Goal: Information Seeking & Learning: Learn about a topic

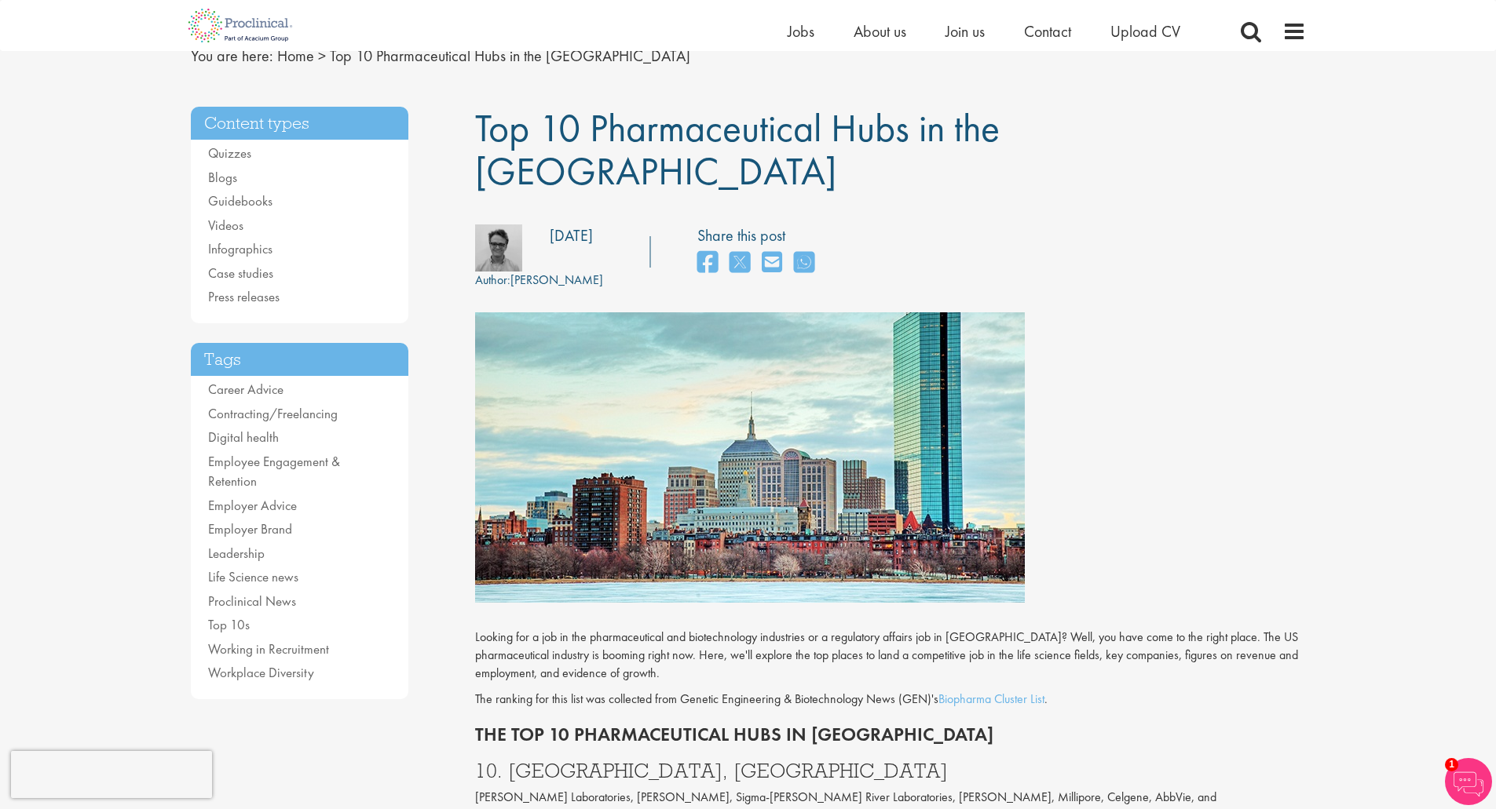
scroll to position [79, 0]
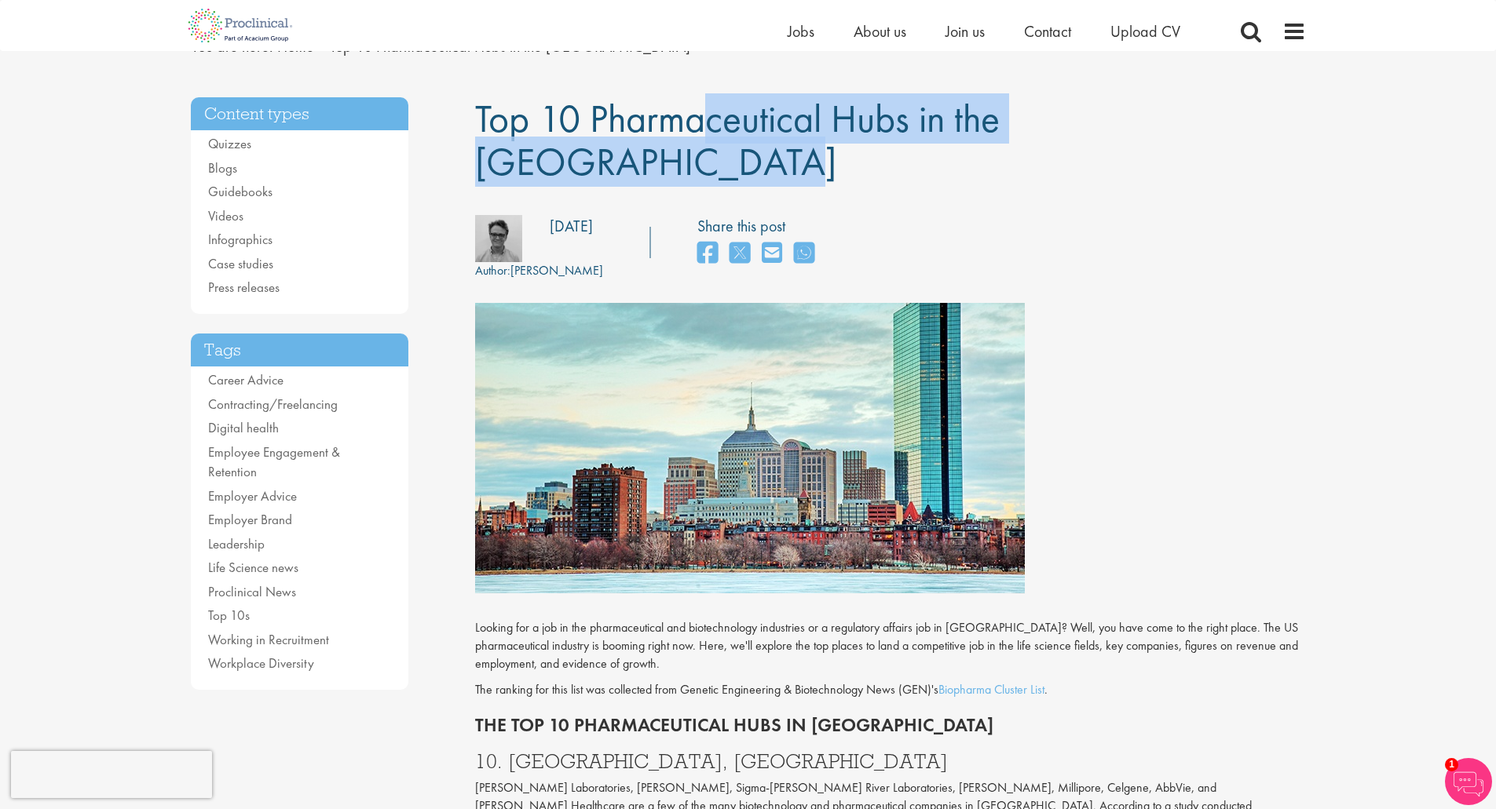
drag, startPoint x: 471, startPoint y: 120, endPoint x: 1120, endPoint y: 111, distance: 649.3
copy span "Top 10 Pharmaceutical Hubs in the [GEOGRAPHIC_DATA]"
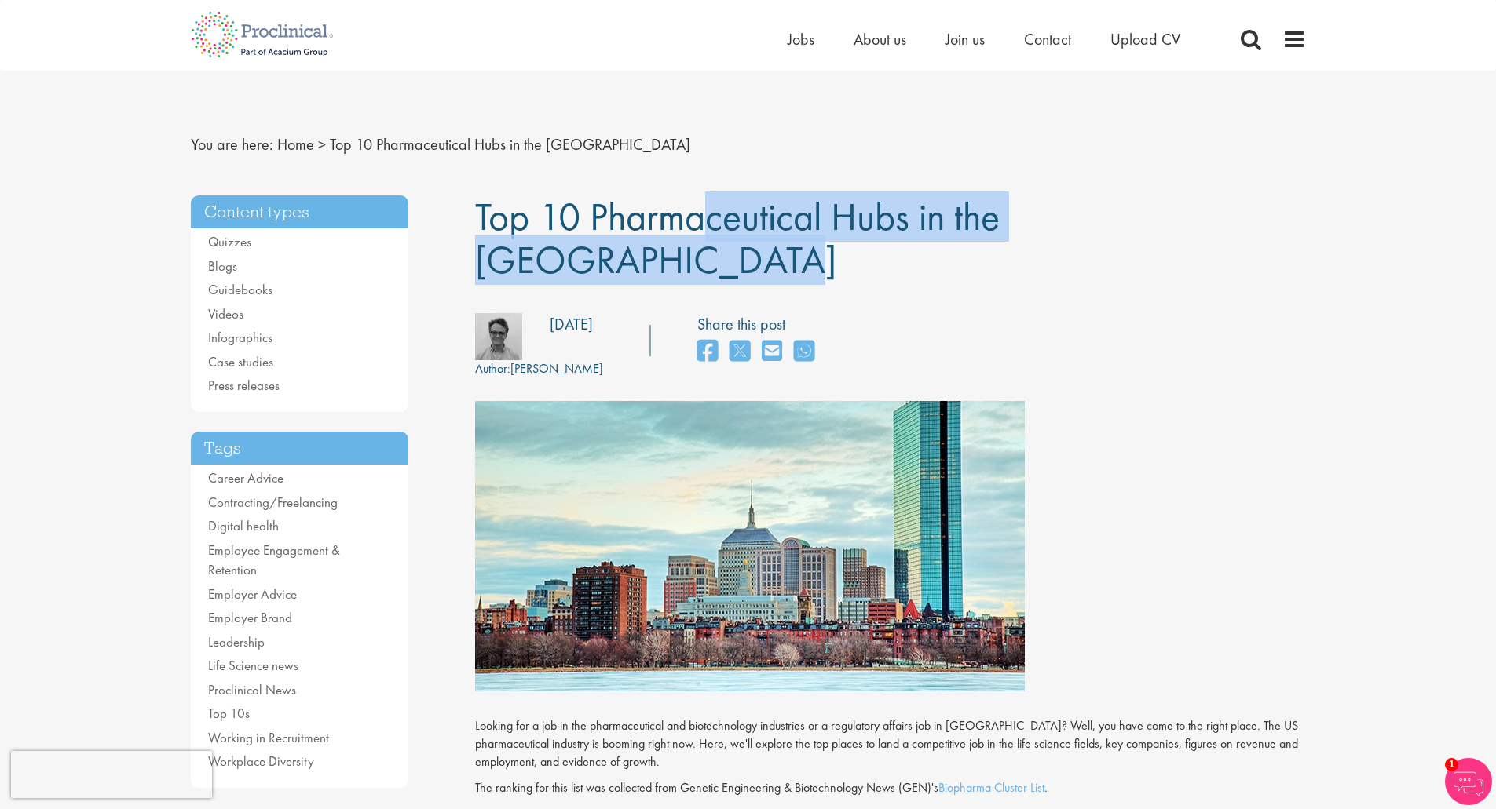
drag, startPoint x: 626, startPoint y: 217, endPoint x: 1129, endPoint y: 200, distance: 503.5
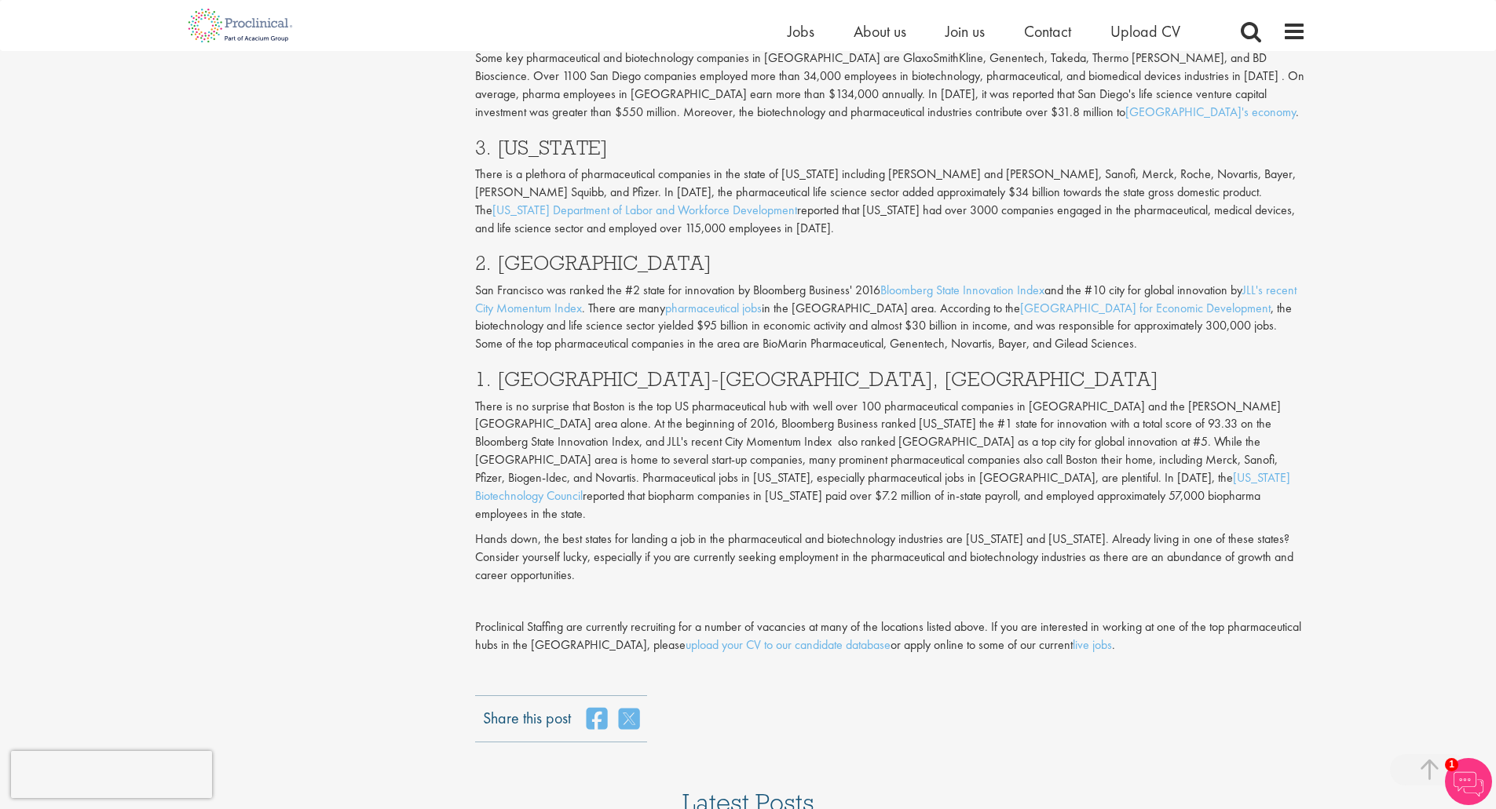
scroll to position [1341, 0]
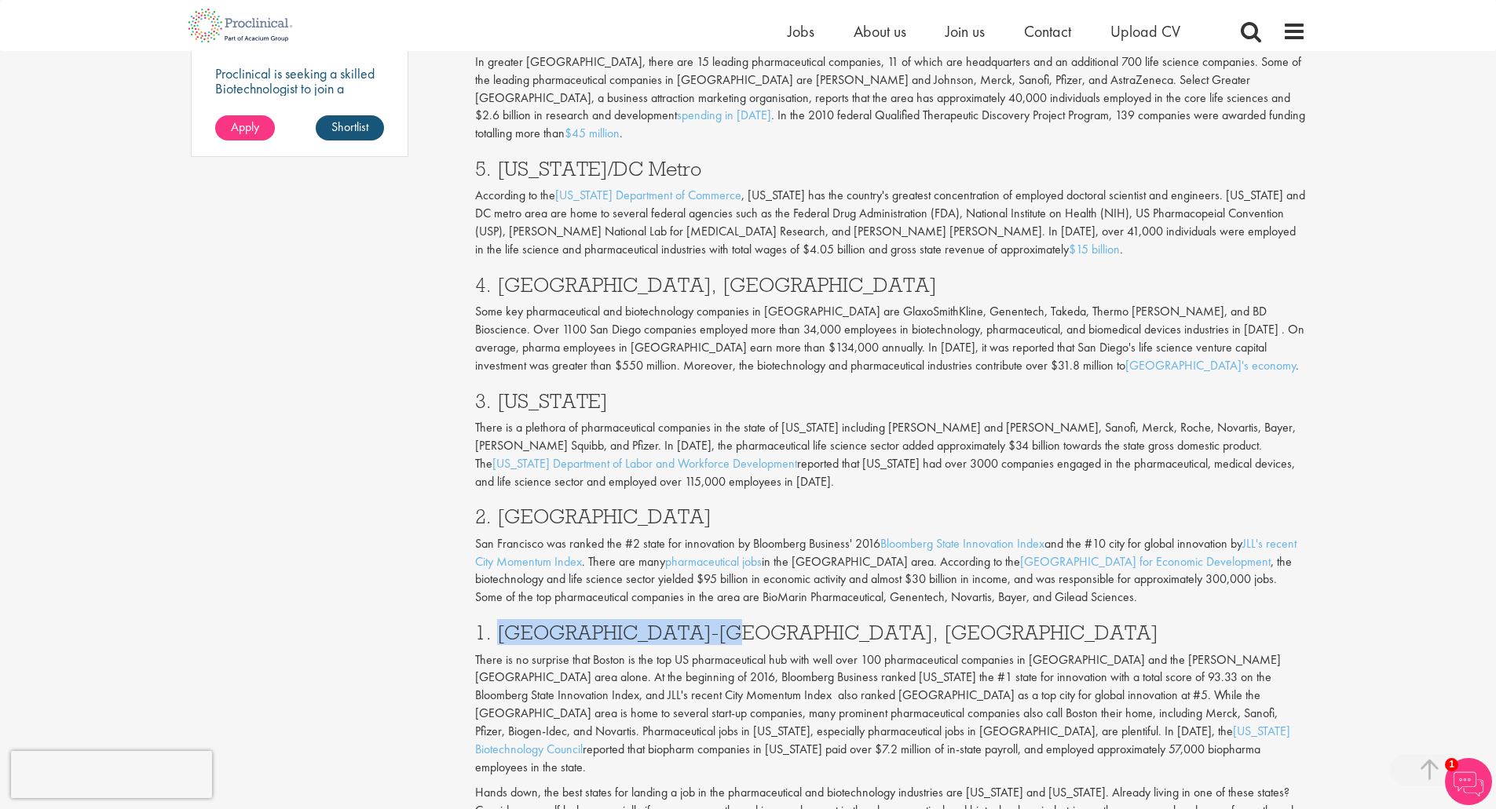
copy h3 "[GEOGRAPHIC_DATA]-[GEOGRAPHIC_DATA], [GEOGRAPHIC_DATA]"
drag, startPoint x: 499, startPoint y: 550, endPoint x: 727, endPoint y: 553, distance: 227.7
click at [727, 623] on h3 "1. [GEOGRAPHIC_DATA]-[GEOGRAPHIC_DATA], [GEOGRAPHIC_DATA]" at bounding box center [890, 633] width 831 height 20
copy h3 "[GEOGRAPHIC_DATA]"
drag, startPoint x: 583, startPoint y: 436, endPoint x: 714, endPoint y: 437, distance: 130.3
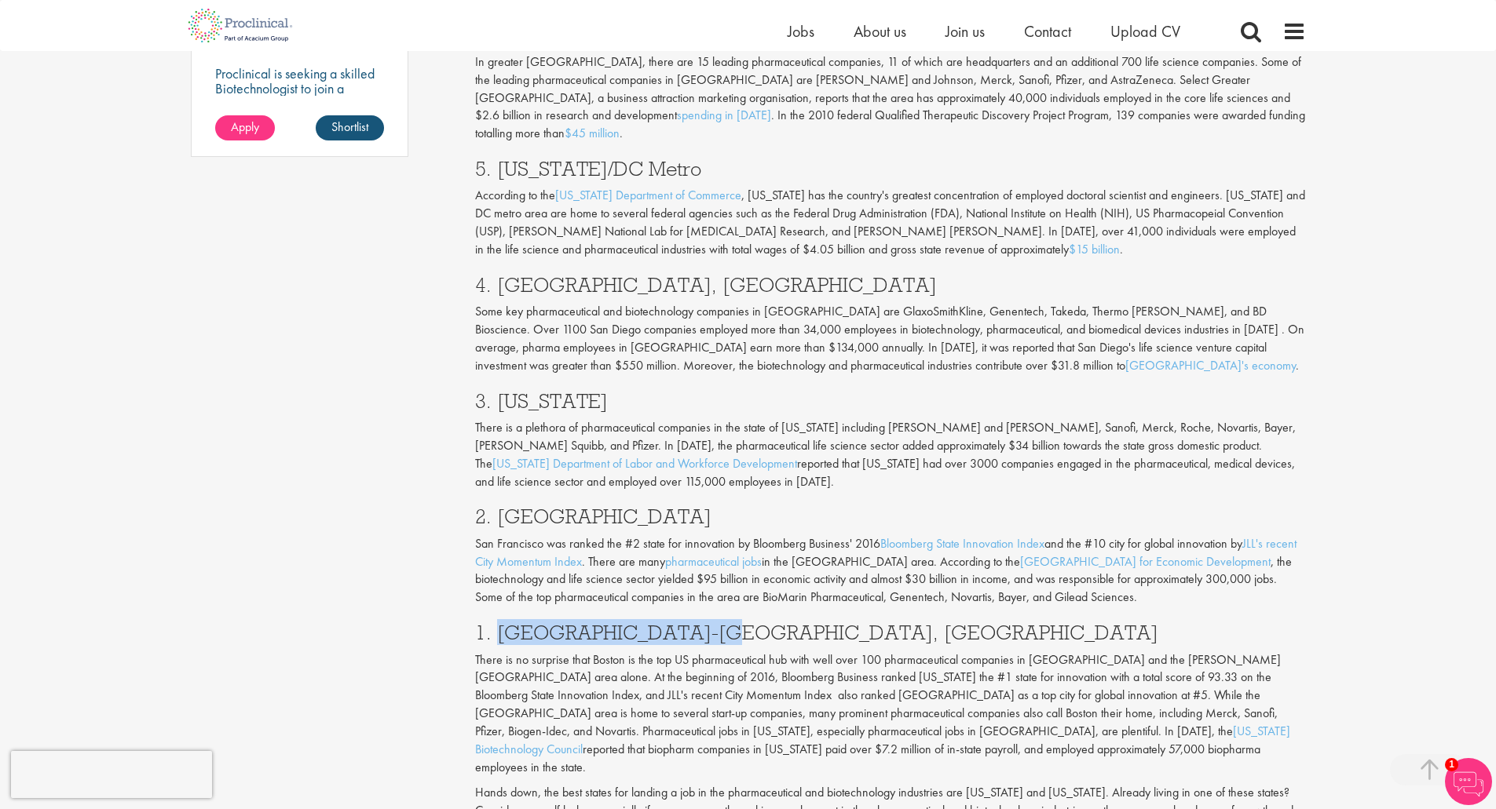
click at [714, 506] on h3 "2. [GEOGRAPHIC_DATA]" at bounding box center [890, 516] width 831 height 20
drag, startPoint x: 495, startPoint y: 317, endPoint x: 613, endPoint y: 322, distance: 117.9
click at [613, 391] on h3 "3. [US_STATE]" at bounding box center [890, 401] width 831 height 20
copy h3 "[US_STATE]"
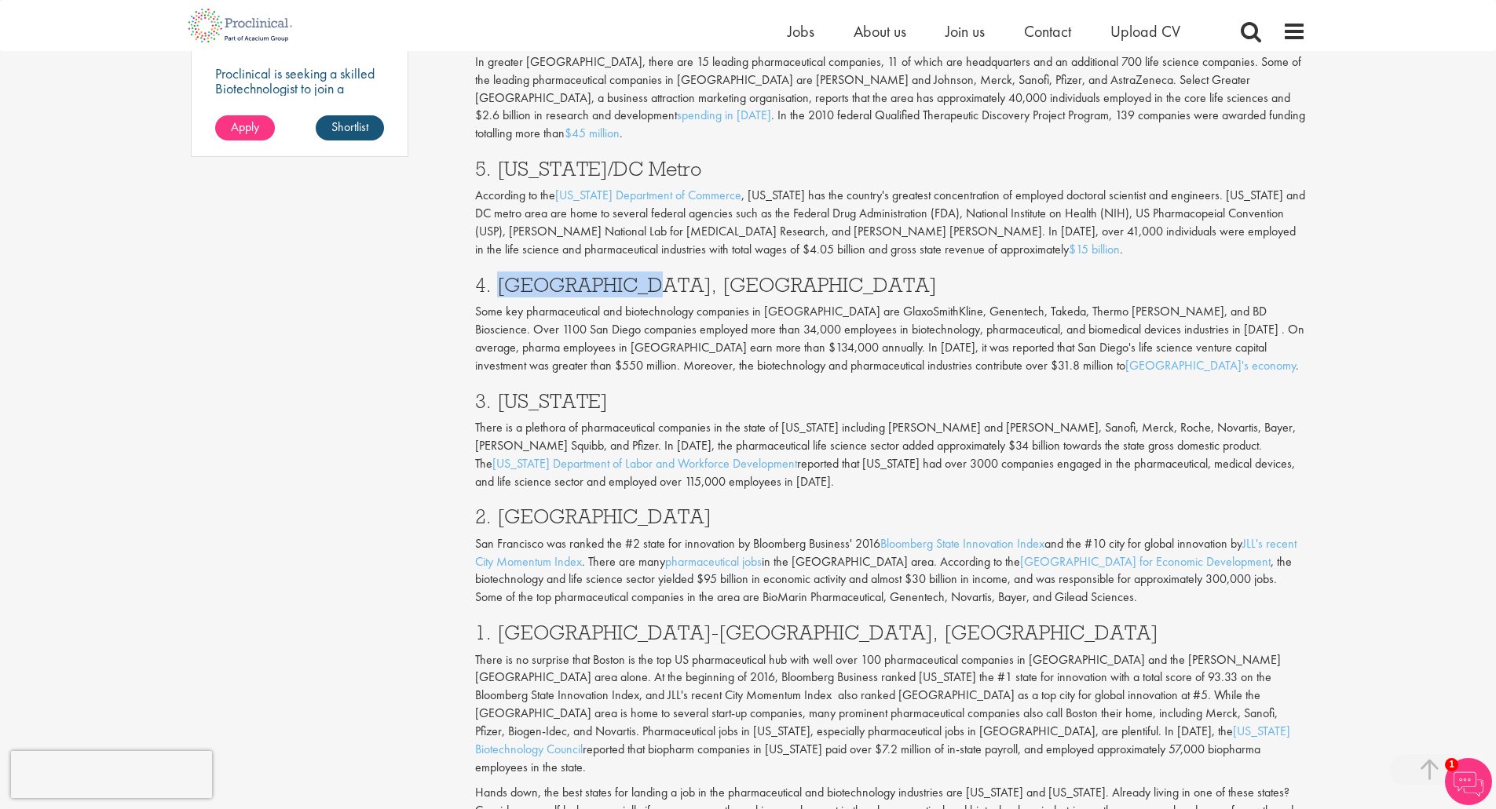
drag, startPoint x: 497, startPoint y: 203, endPoint x: 728, endPoint y: 212, distance: 231.0
click at [728, 275] on h3 "4. [GEOGRAPHIC_DATA], [GEOGRAPHIC_DATA]" at bounding box center [890, 285] width 831 height 20
copy h3 "[GEOGRAPHIC_DATA], [GEOGRAPHIC_DATA]"
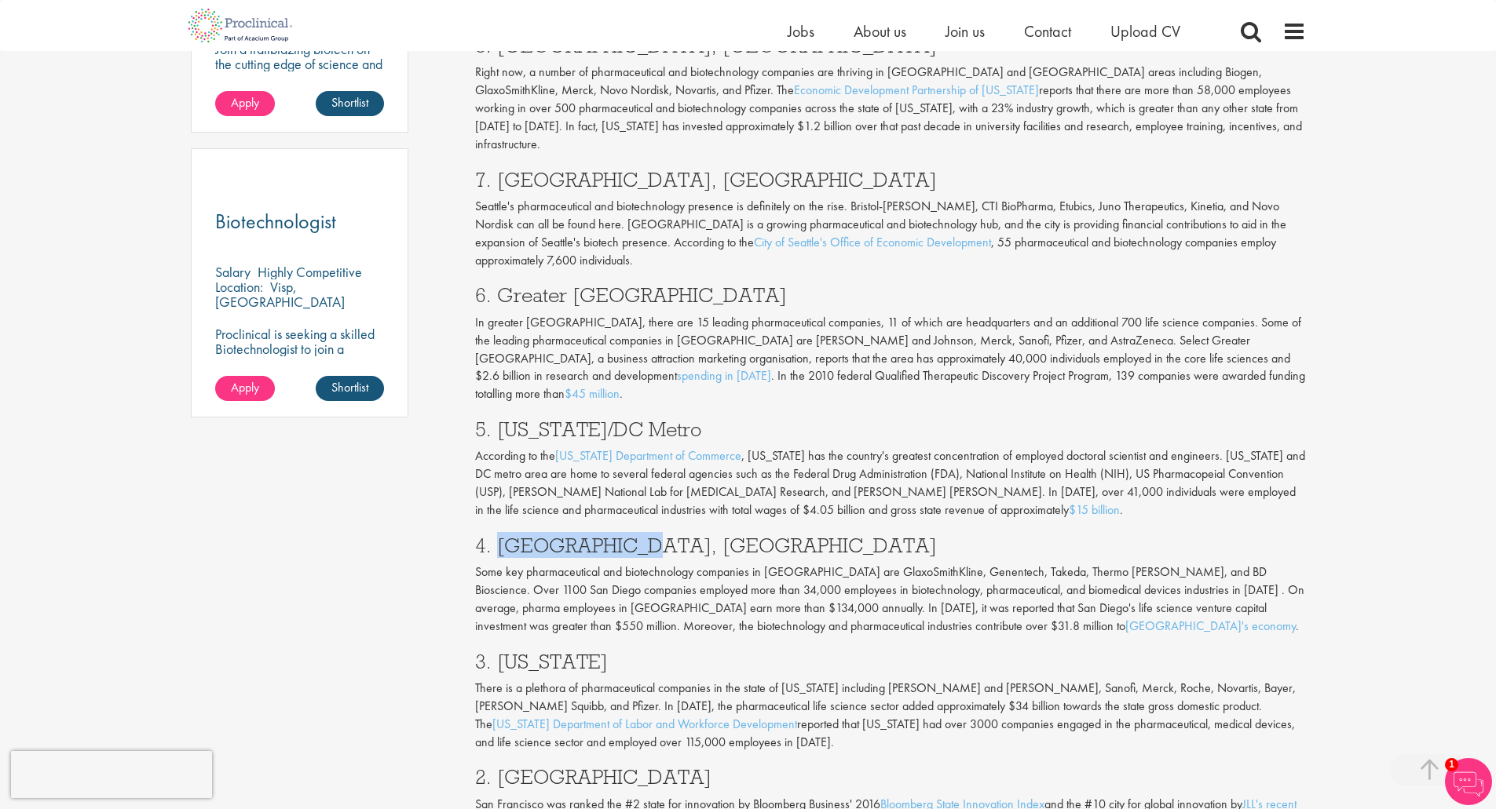
scroll to position [1079, 0]
drag, startPoint x: 495, startPoint y: 347, endPoint x: 707, endPoint y: 349, distance: 212.0
click at [707, 420] on h3 "5. [US_STATE]/DC Metro" at bounding box center [890, 430] width 831 height 20
copy h3 "[US_STATE]/DC Metro"
drag, startPoint x: 496, startPoint y: 233, endPoint x: 750, endPoint y: 236, distance: 253.6
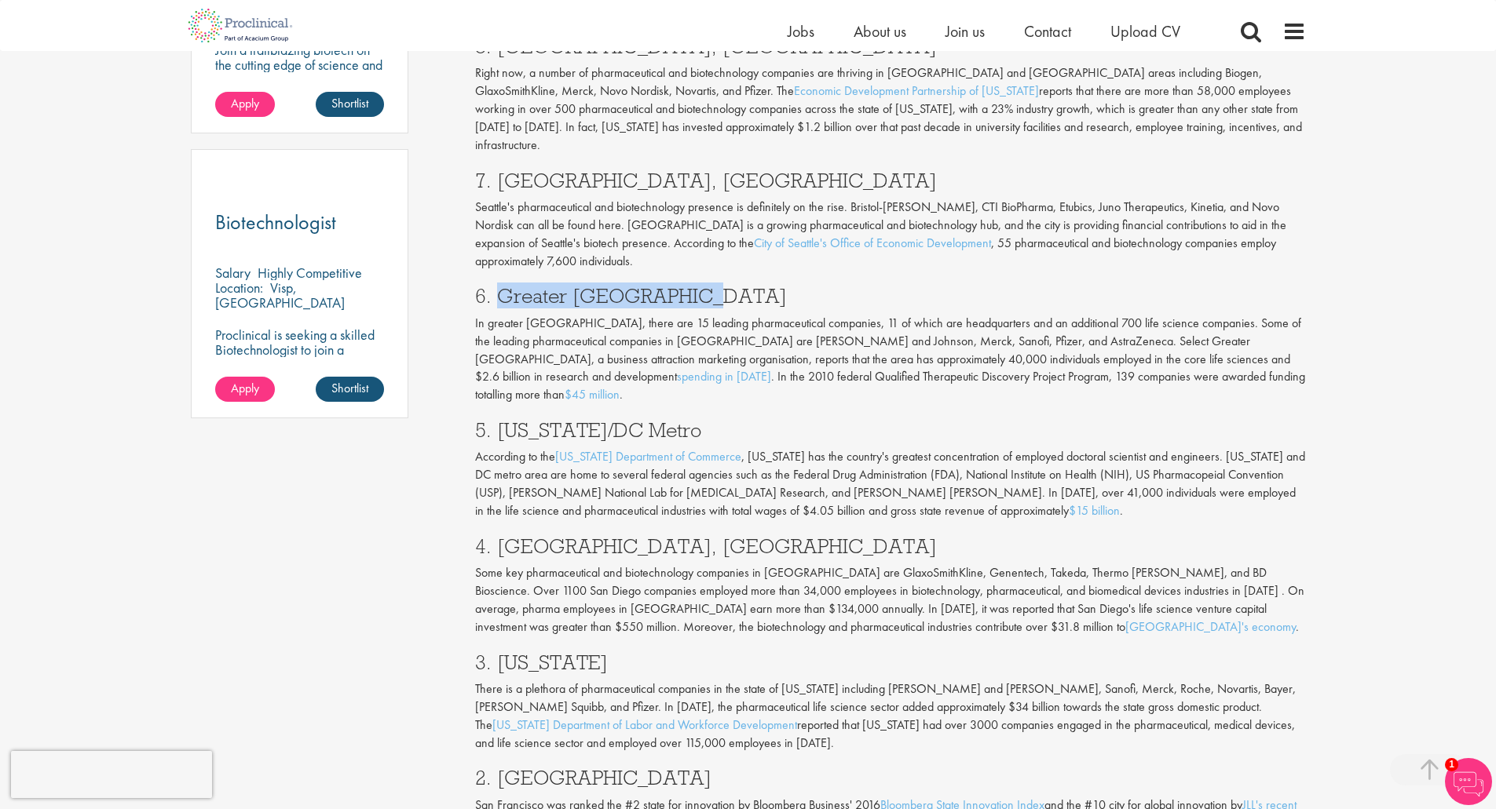
click at [750, 286] on h3 "6. Greater [GEOGRAPHIC_DATA]" at bounding box center [890, 296] width 831 height 20
copy h3 "Greater [GEOGRAPHIC_DATA]"
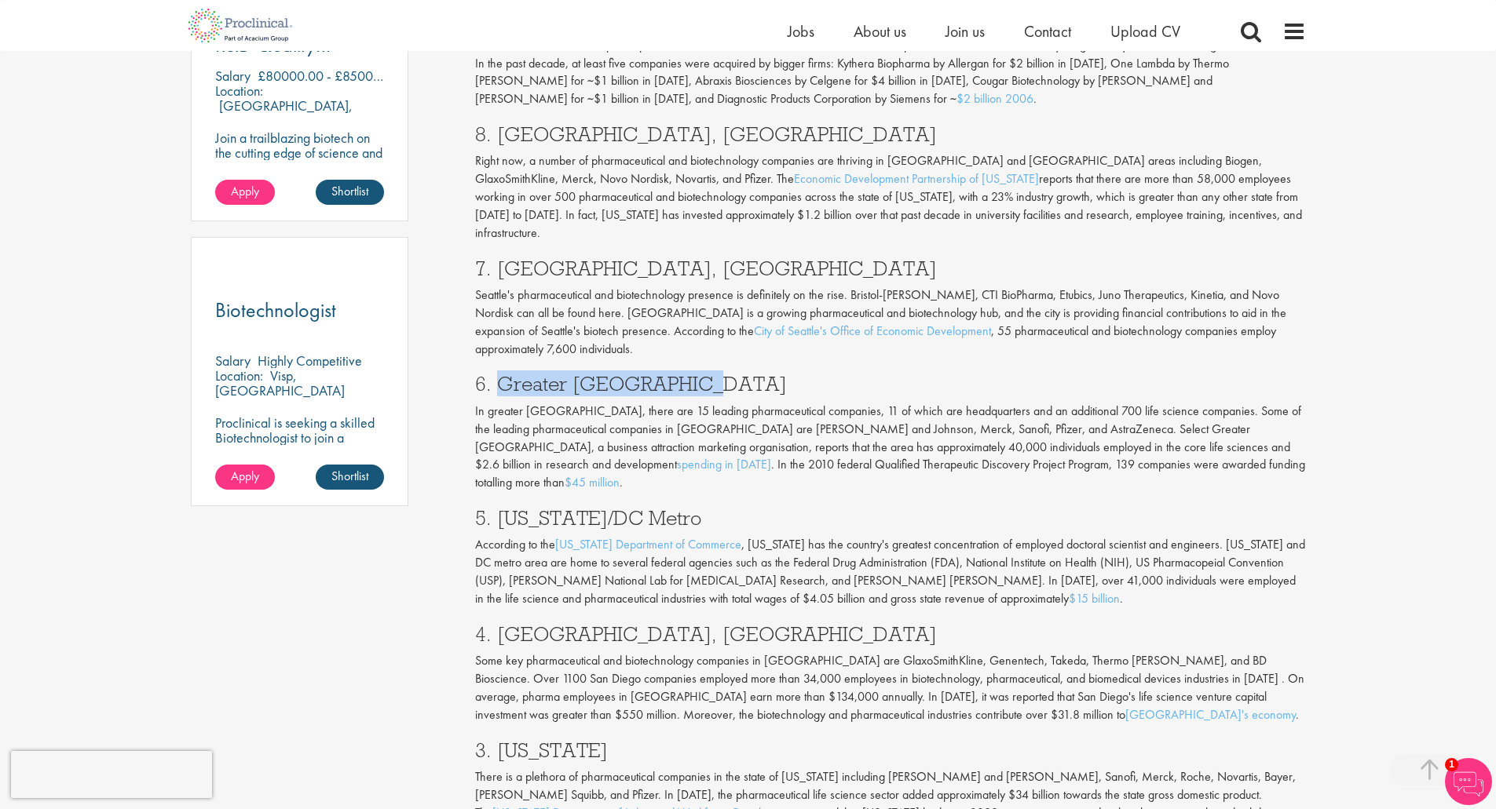
scroll to position [990, 0]
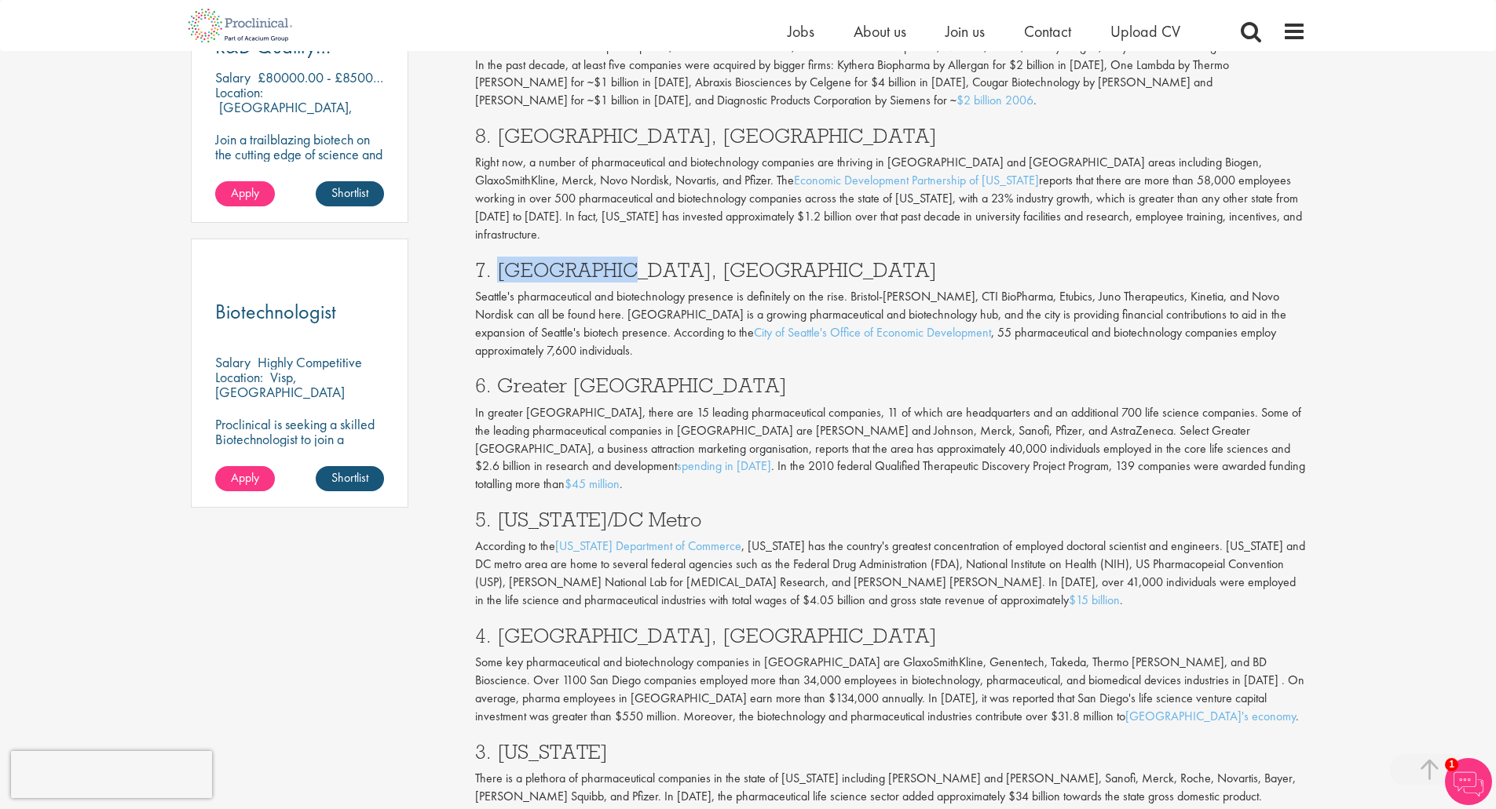
drag, startPoint x: 499, startPoint y: 214, endPoint x: 677, endPoint y: 193, distance: 178.7
click at [677, 193] on div "Looking for a job in the pharmaceutical and biotechnology industries or a regul…" at bounding box center [890, 483] width 854 height 1602
copy h3 "[GEOGRAPHIC_DATA], [GEOGRAPHIC_DATA]"
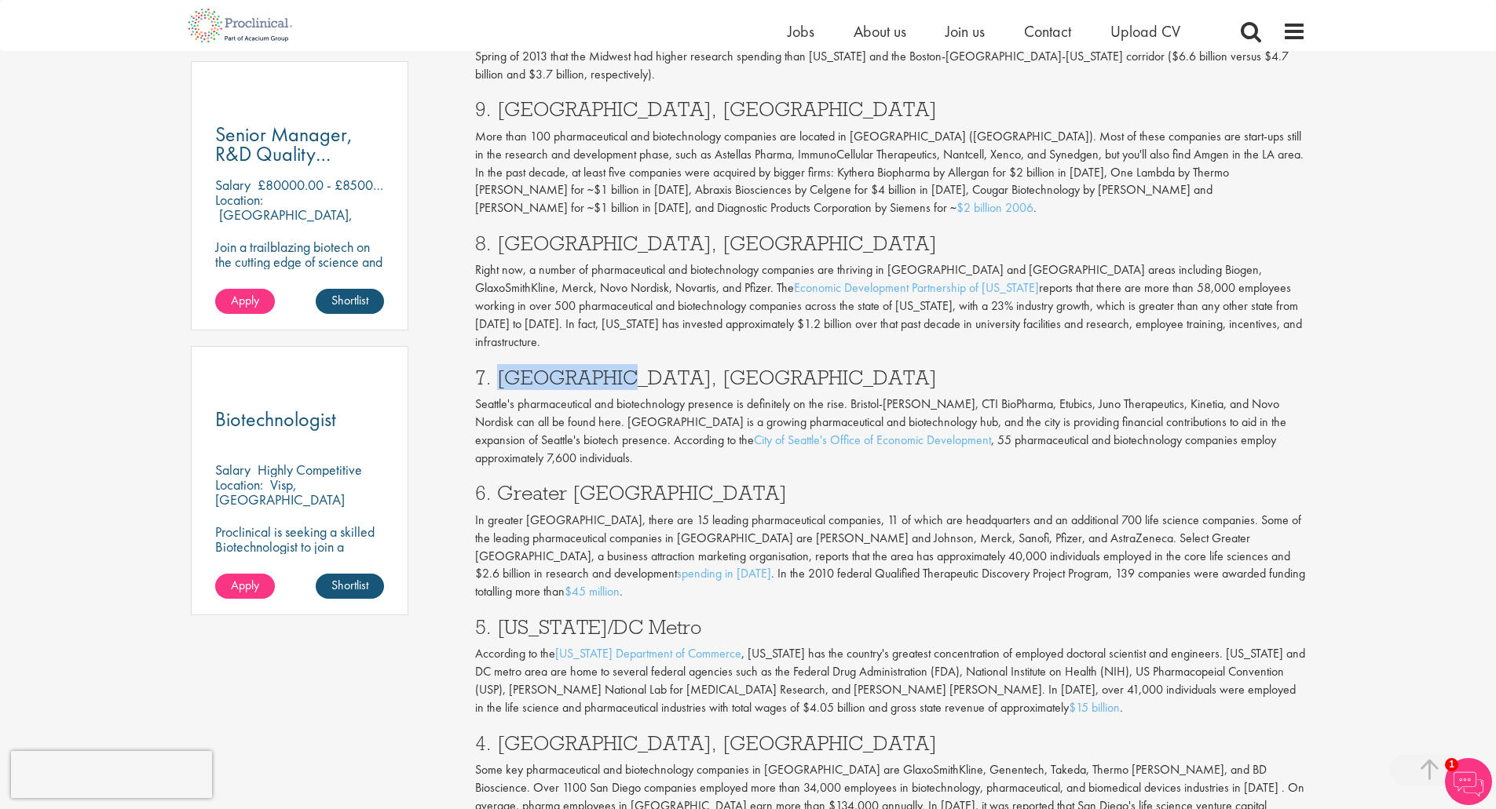
scroll to position [877, 0]
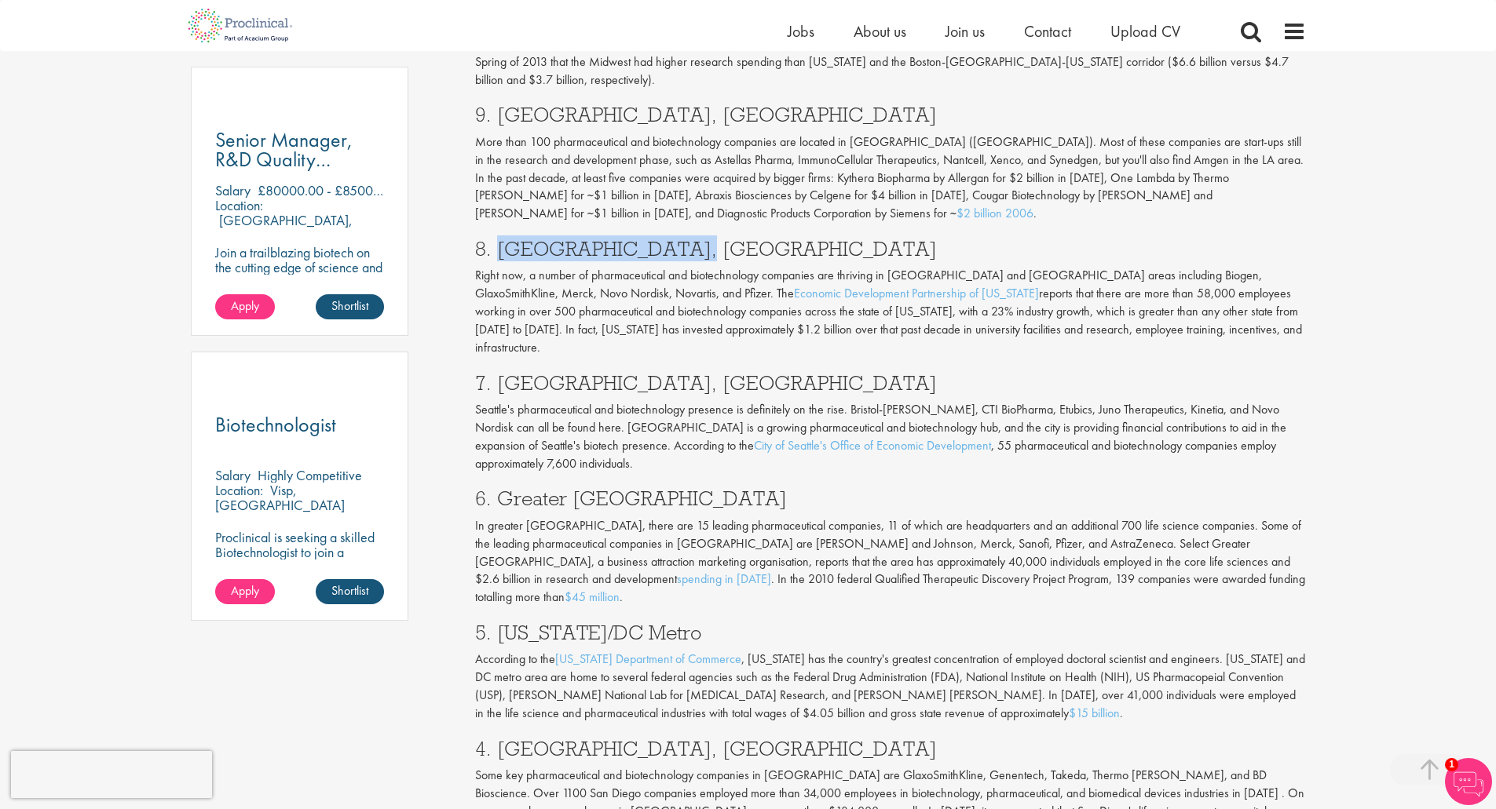
copy h3 "[GEOGRAPHIC_DATA]-[GEOGRAPHIC_DATA], [GEOGRAPHIC_DATA]"
drag, startPoint x: 495, startPoint y: 181, endPoint x: 692, endPoint y: 190, distance: 197.3
click at [692, 239] on h3 "8. [GEOGRAPHIC_DATA], [GEOGRAPHIC_DATA]" at bounding box center [890, 249] width 831 height 20
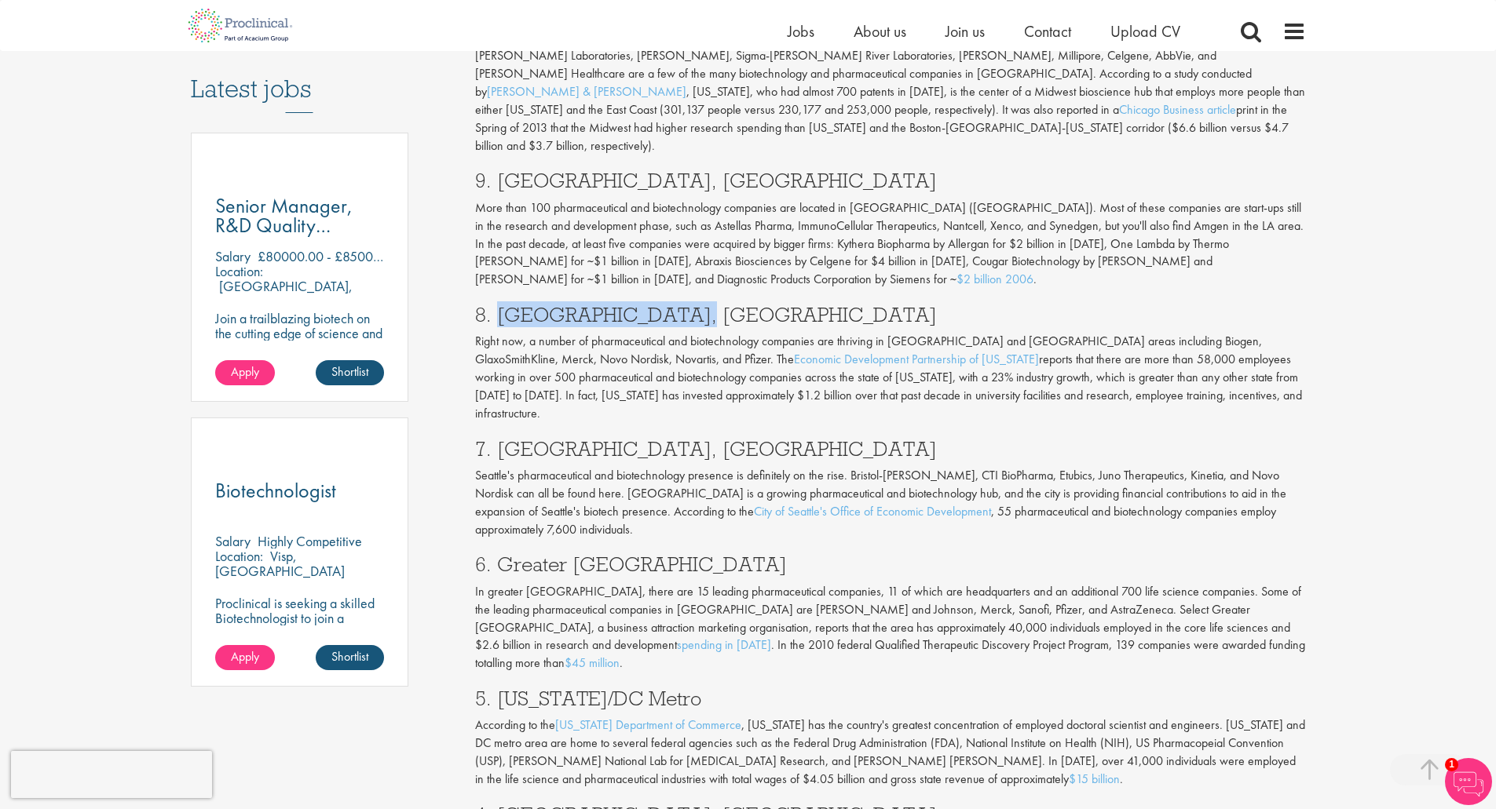
scroll to position [810, 0]
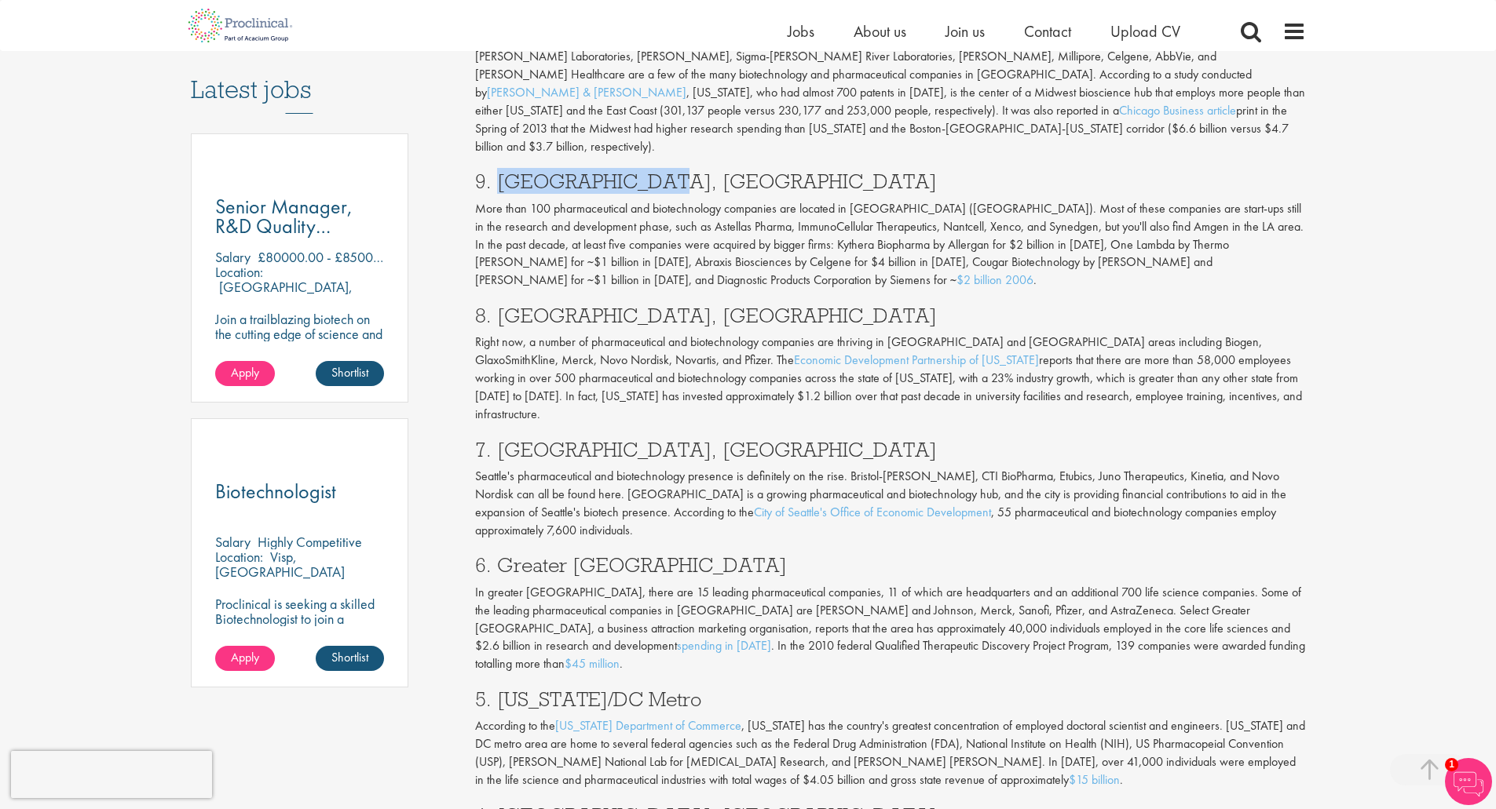
drag, startPoint x: 498, startPoint y: 118, endPoint x: 703, endPoint y: 119, distance: 205.7
click at [703, 171] on h3 "9. [GEOGRAPHIC_DATA], [GEOGRAPHIC_DATA]" at bounding box center [890, 181] width 831 height 20
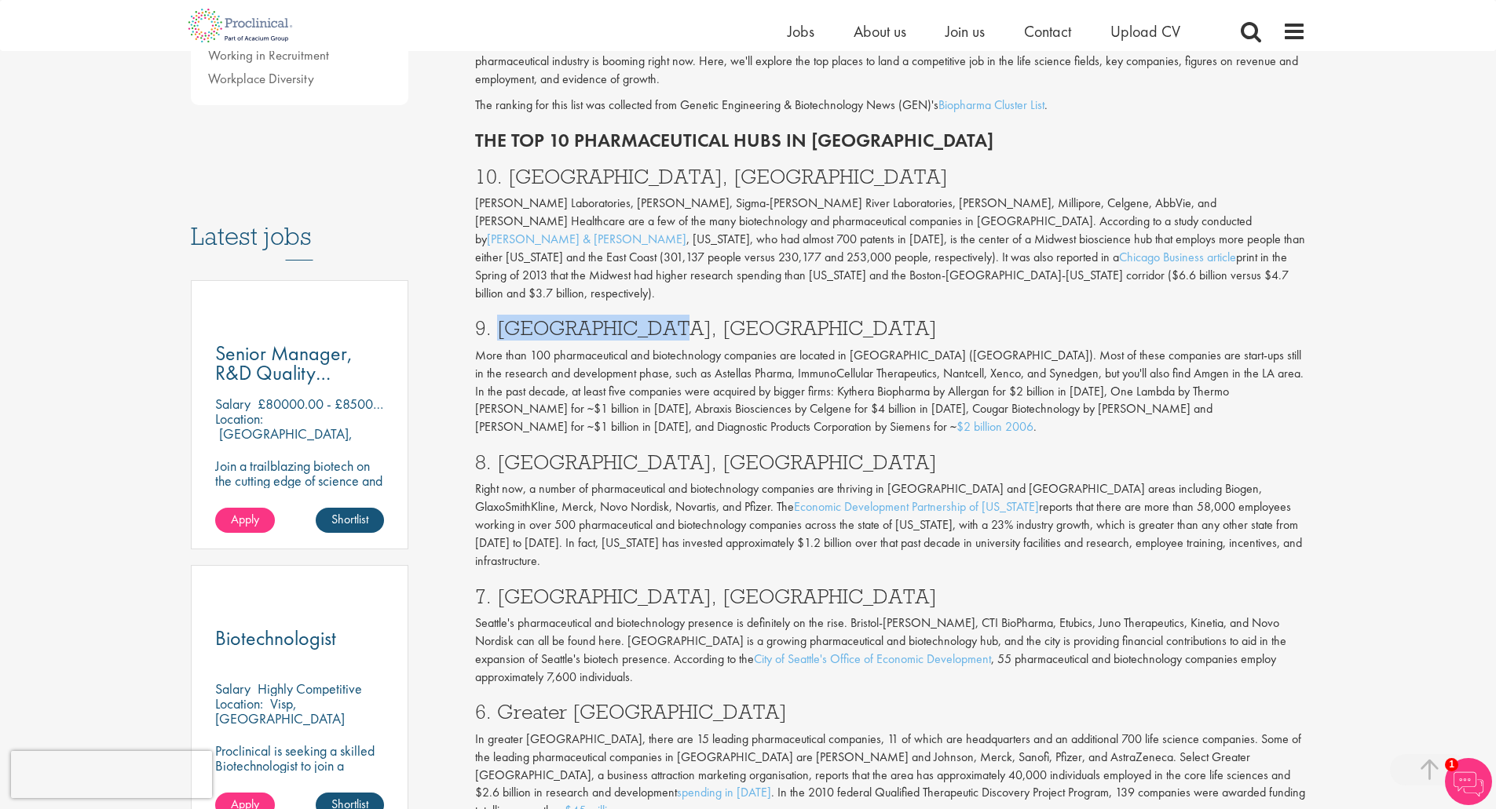
scroll to position [661, 0]
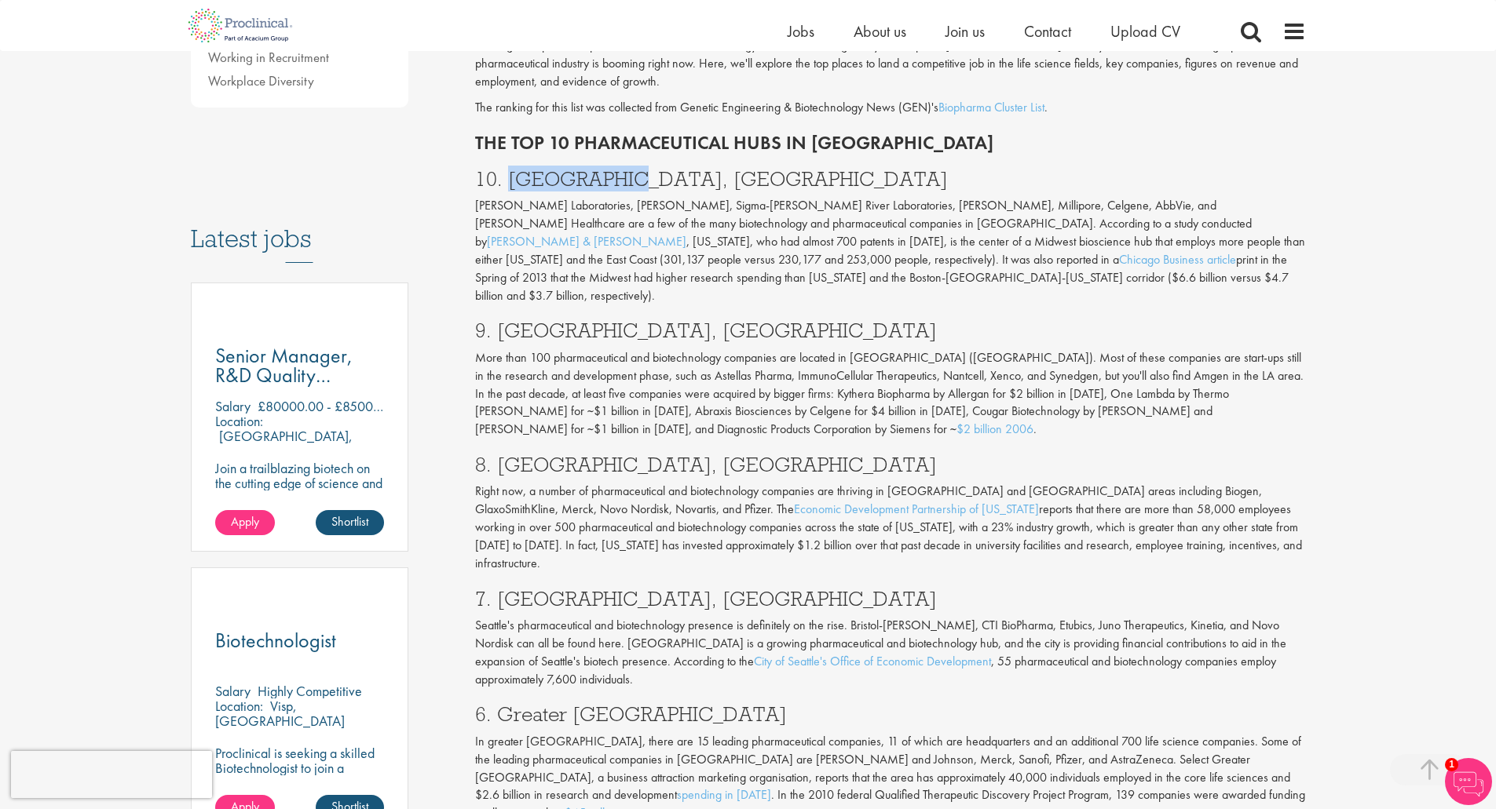
drag, startPoint x: 511, startPoint y: 130, endPoint x: 676, endPoint y: 140, distance: 165.1
click at [676, 169] on h3 "10. [GEOGRAPHIC_DATA], [GEOGRAPHIC_DATA]" at bounding box center [890, 179] width 831 height 20
copy h3 "[GEOGRAPHIC_DATA], [GEOGRAPHIC_DATA]"
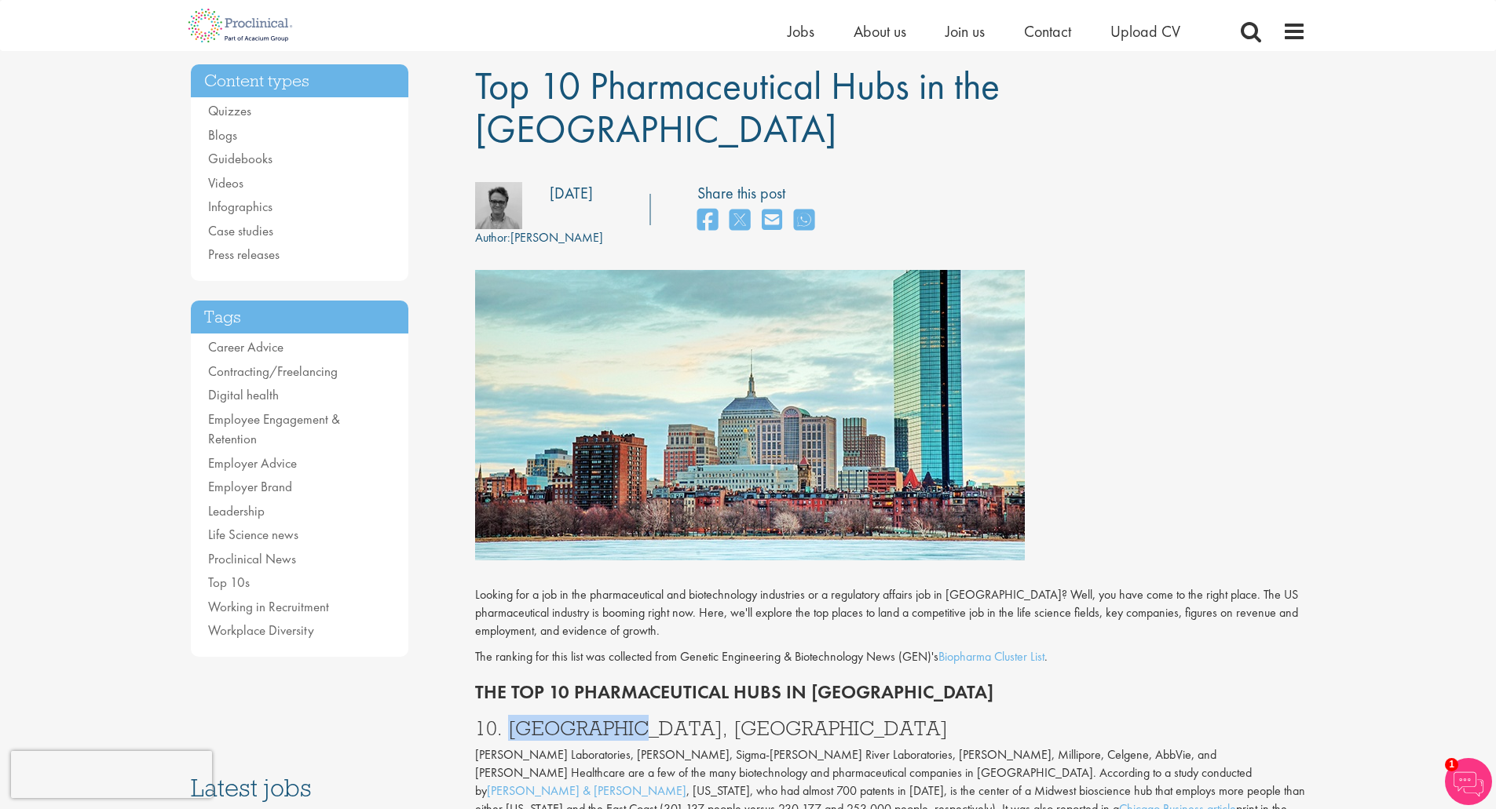
scroll to position [0, 0]
